Goal: Transaction & Acquisition: Purchase product/service

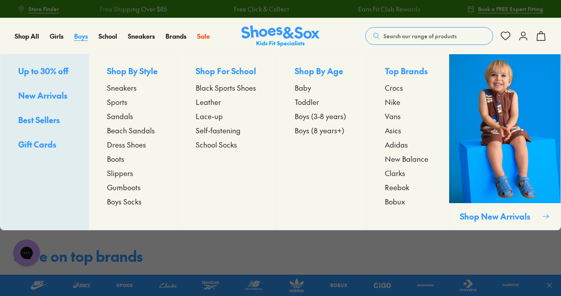
click at [77, 36] on span "Boys" at bounding box center [81, 36] width 14 height 9
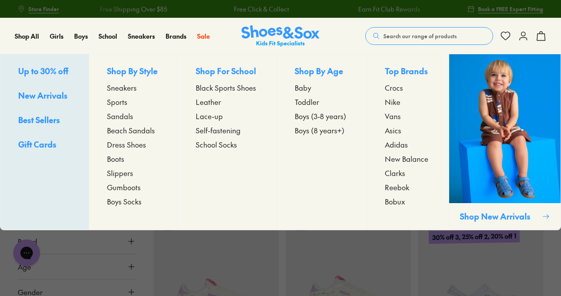
click at [120, 99] on span "Sports" at bounding box center [117, 101] width 20 height 11
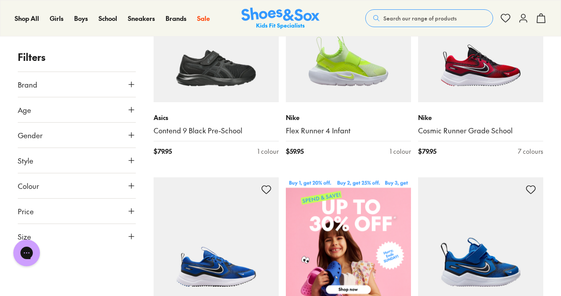
scroll to position [222, 0]
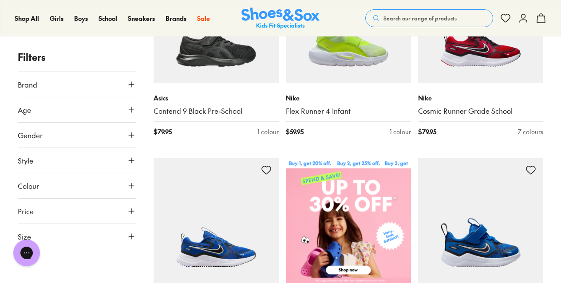
click at [128, 234] on icon at bounding box center [131, 236] width 9 height 9
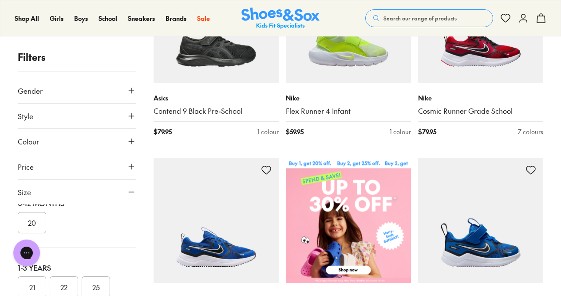
scroll to position [0, 0]
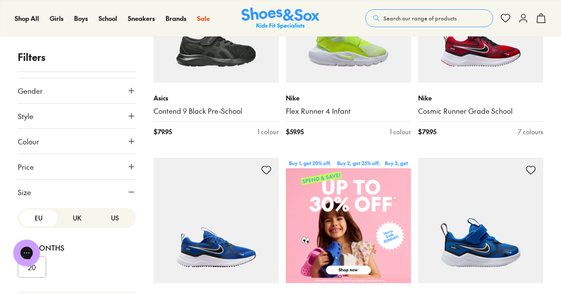
click at [108, 217] on button "US" at bounding box center [115, 218] width 38 height 16
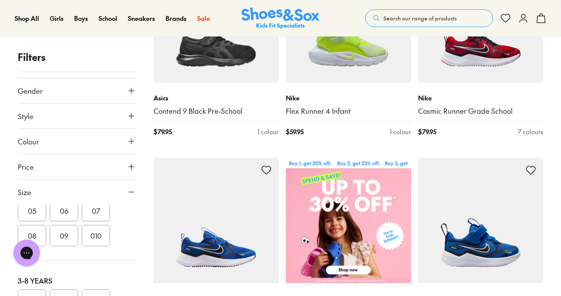
scroll to position [133, 0]
click at [102, 224] on button "010" at bounding box center [96, 222] width 28 height 21
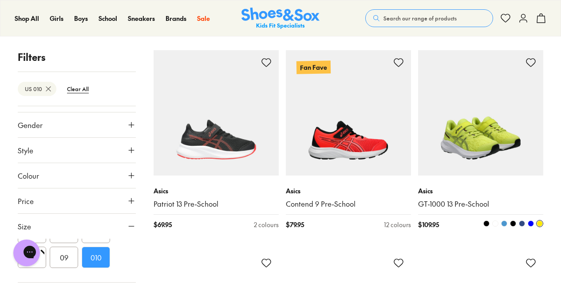
scroll to position [739, 0]
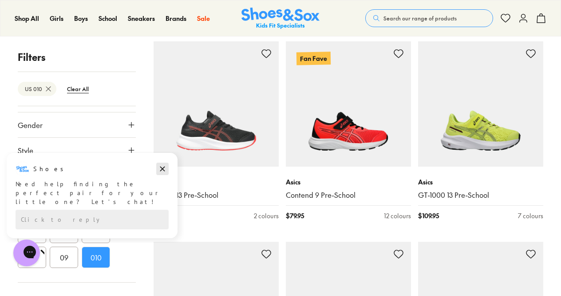
click at [162, 170] on icon "Dismiss campaign" at bounding box center [162, 168] width 9 height 11
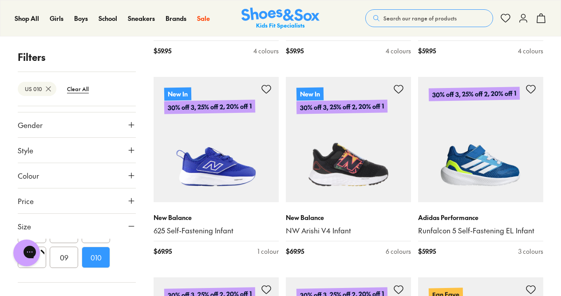
scroll to position [1849, 0]
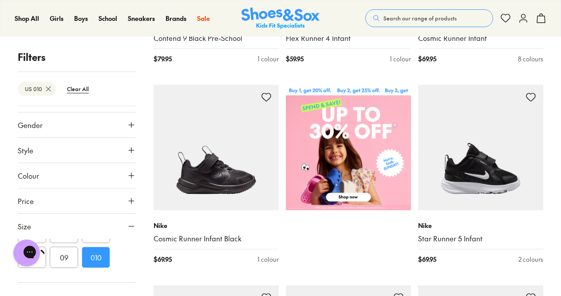
scroll to position [472, 0]
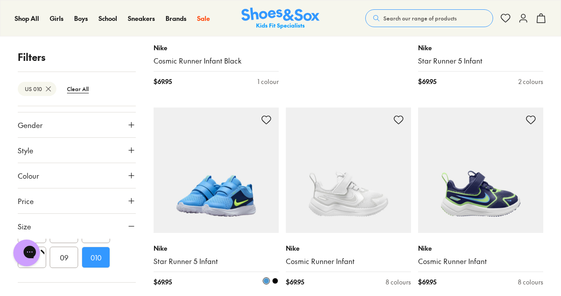
click at [199, 186] on img at bounding box center [216, 169] width 125 height 125
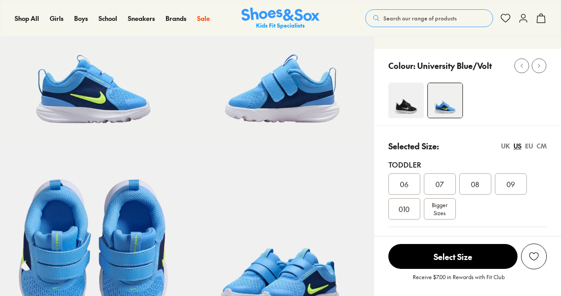
scroll to position [178, 0]
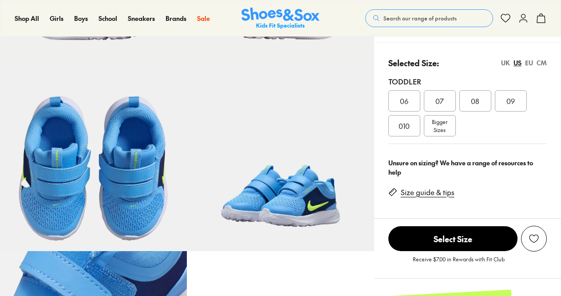
click at [403, 129] on span "010" at bounding box center [404, 125] width 11 height 11
select select "*"
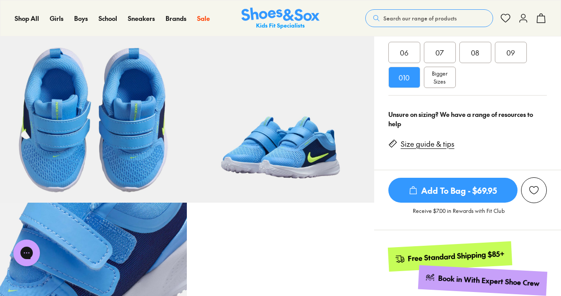
scroll to position [222, 0]
